Goal: Information Seeking & Learning: Learn about a topic

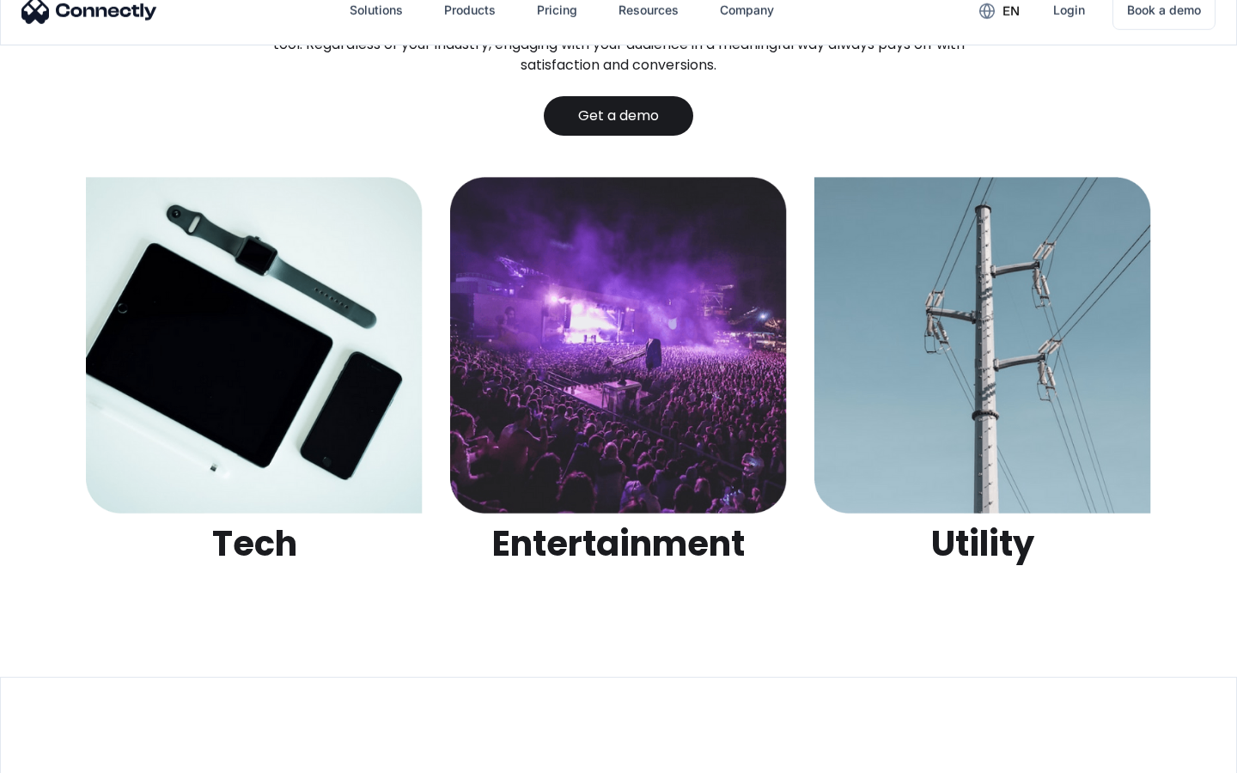
scroll to position [5418, 0]
